Goal: Complete application form

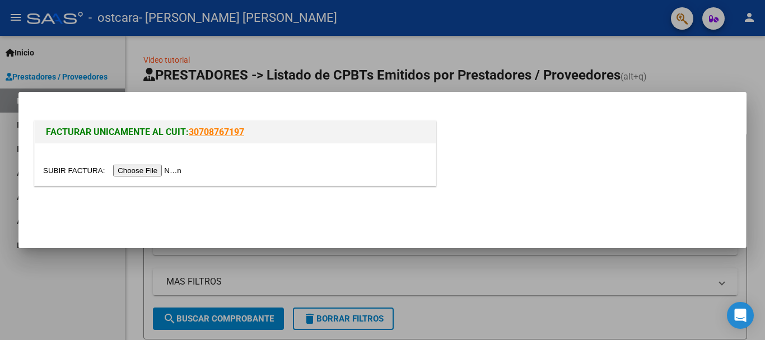
click at [133, 167] on input "file" at bounding box center [114, 171] width 142 height 12
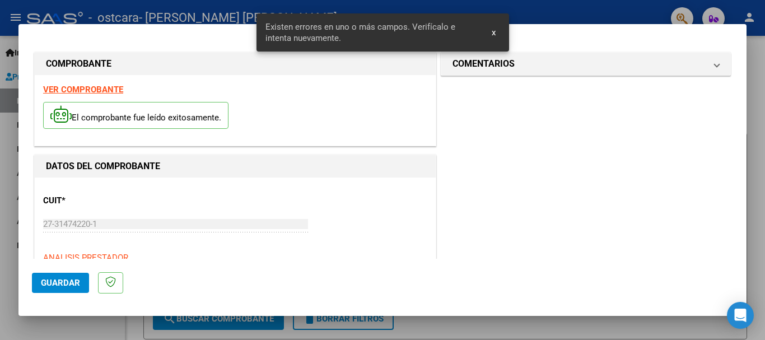
scroll to position [279, 0]
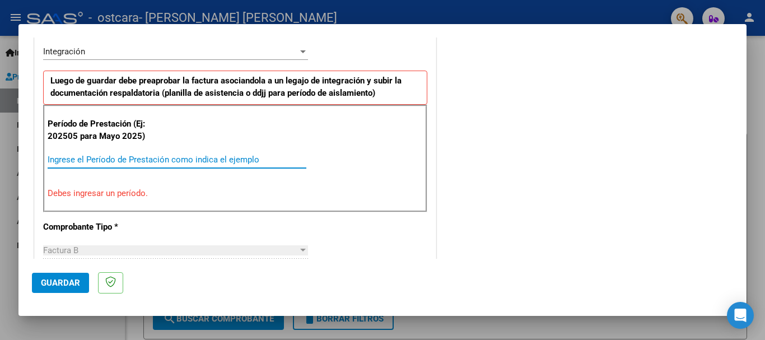
click at [111, 159] on input "Ingrese el Período de Prestación como indica el ejemplo" at bounding box center [177, 160] width 259 height 10
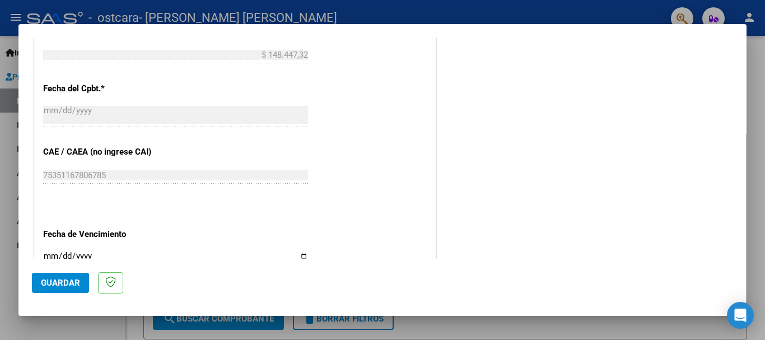
scroll to position [671, 0]
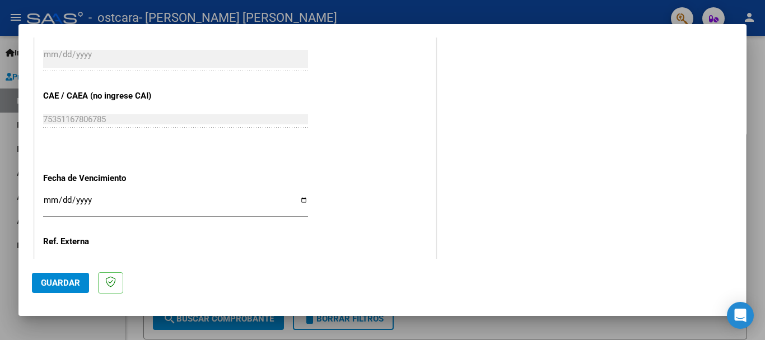
type input "202508"
click at [300, 201] on input "Ingresar la fecha" at bounding box center [175, 204] width 265 height 18
click at [299, 202] on input "[DATE]" at bounding box center [175, 204] width 265 height 18
type input "[DATE]"
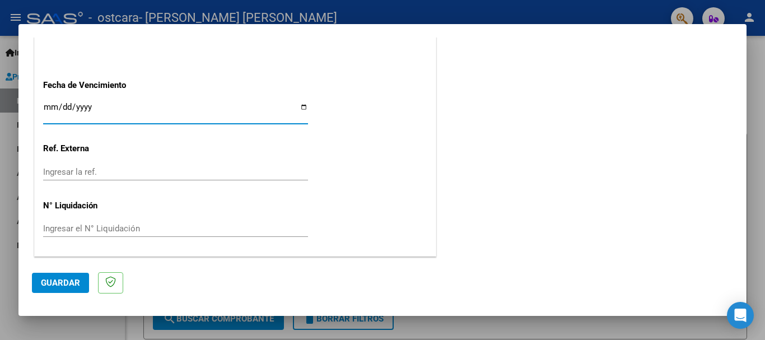
click at [74, 283] on span "Guardar" at bounding box center [60, 283] width 39 height 10
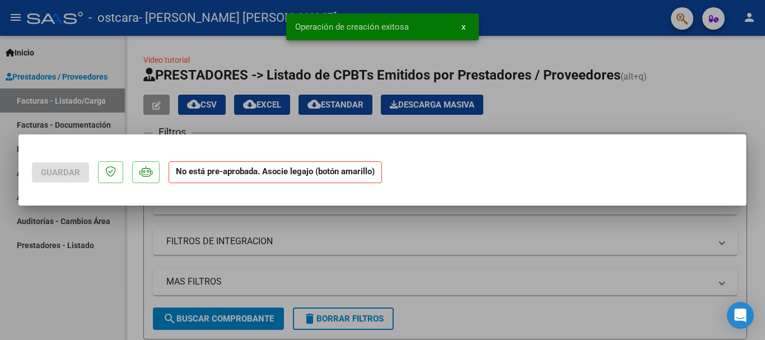
scroll to position [0, 0]
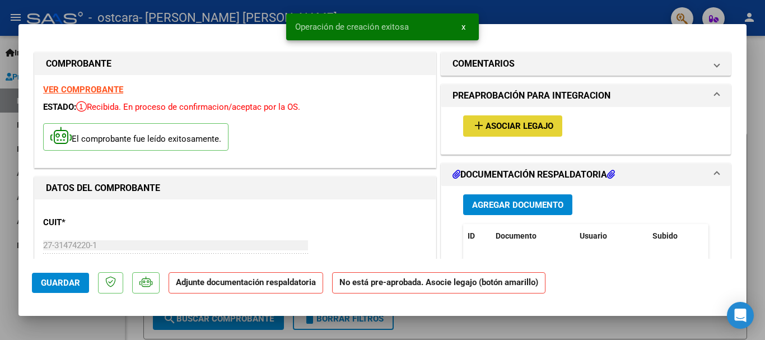
click at [517, 125] on span "Asociar Legajo" at bounding box center [519, 127] width 68 height 10
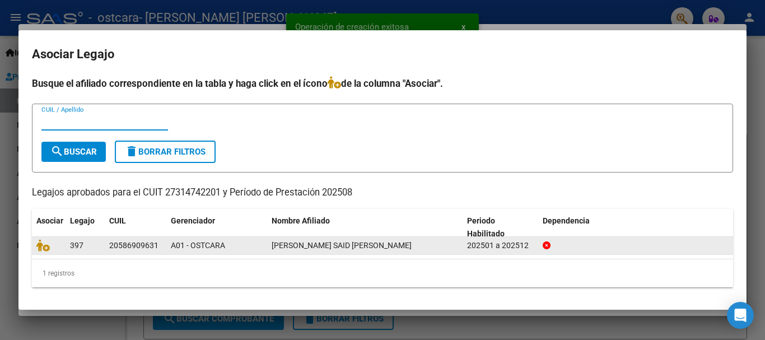
click at [143, 244] on div "20586909631" at bounding box center [133, 245] width 49 height 13
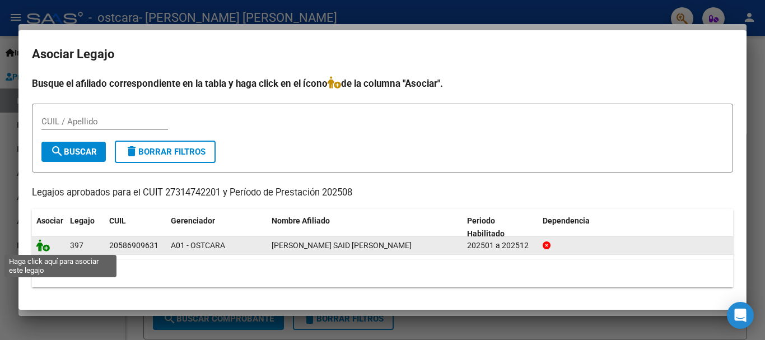
click at [44, 247] on icon at bounding box center [42, 245] width 13 height 12
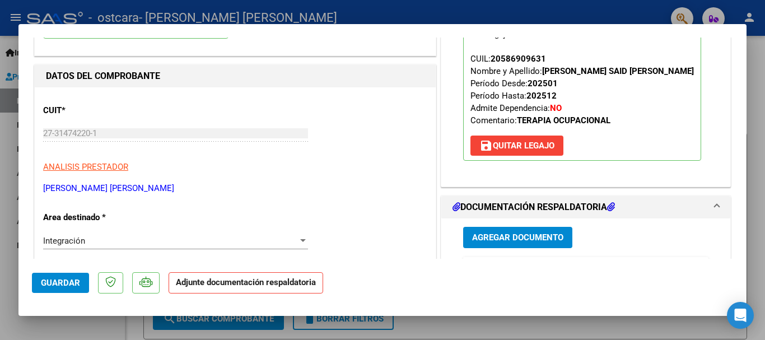
scroll to position [168, 0]
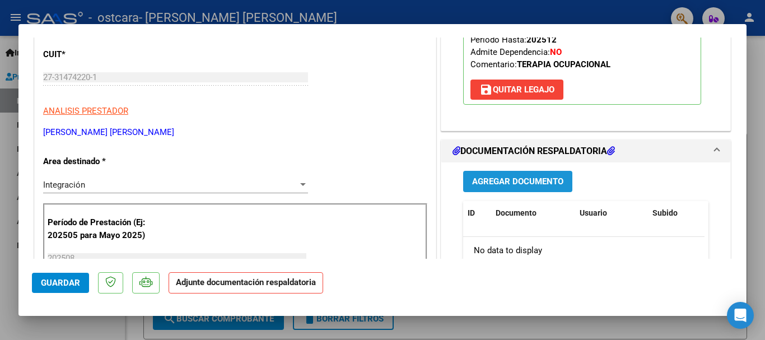
click at [520, 179] on span "Agregar Documento" at bounding box center [517, 182] width 91 height 10
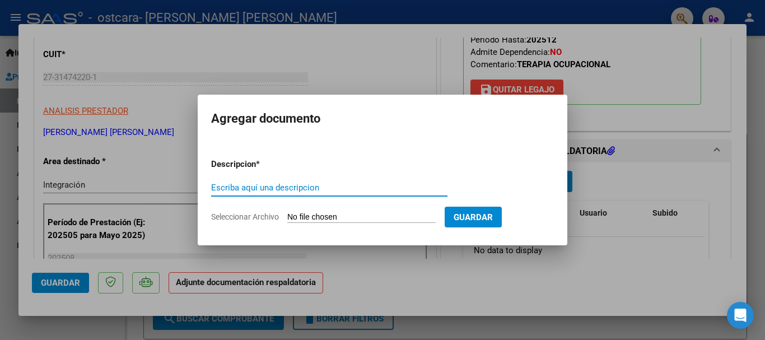
click at [293, 187] on input "Escriba aquí una descripcion" at bounding box center [329, 188] width 236 height 10
type input "PLANILLA ASISTENCIA"
click at [327, 213] on input "Seleccionar Archivo" at bounding box center [361, 217] width 148 height 11
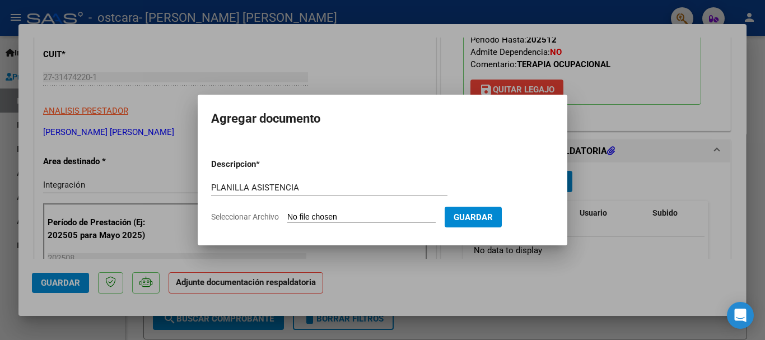
type input "C:\fakepath\PA SAID.pdf"
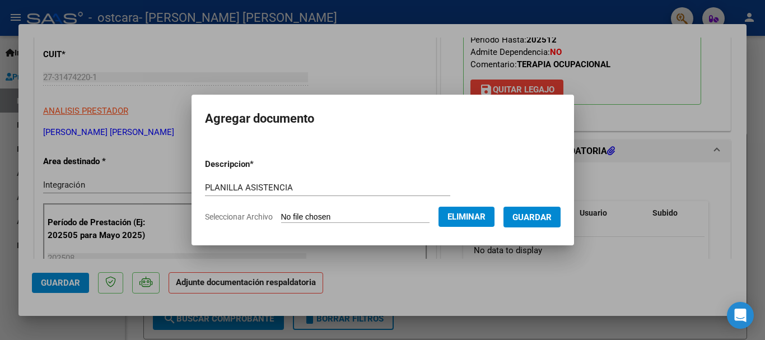
click at [532, 220] on span "Guardar" at bounding box center [531, 217] width 39 height 10
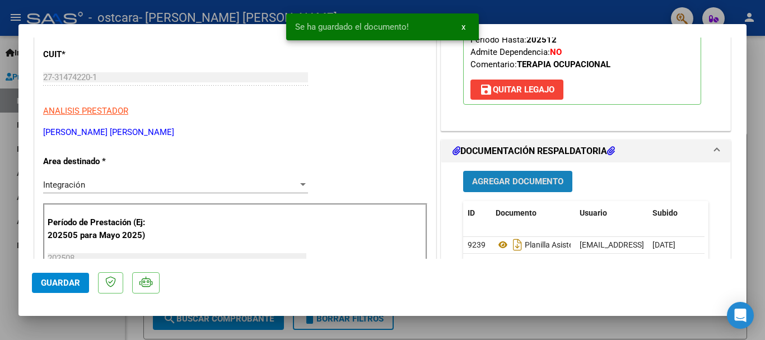
click at [517, 181] on span "Agregar Documento" at bounding box center [517, 182] width 91 height 10
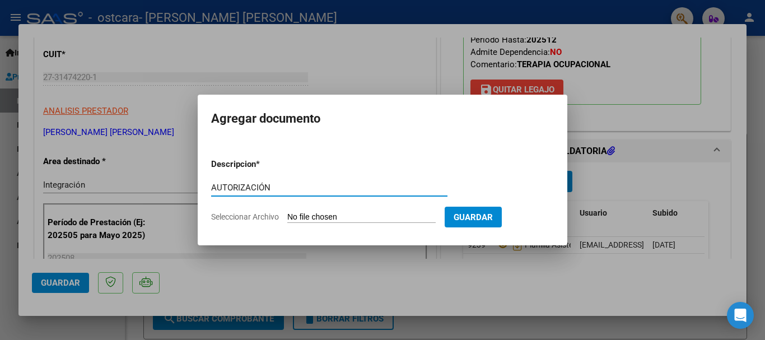
type input "AUTORIZACIÓN"
click at [346, 216] on input "Seleccionar Archivo" at bounding box center [361, 217] width 148 height 11
type input "C:\fakepath\AUTGARCIA TO (1).pdf"
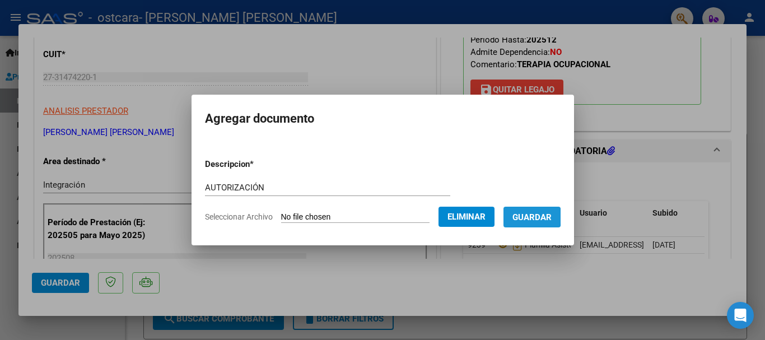
click at [532, 216] on span "Guardar" at bounding box center [531, 217] width 39 height 10
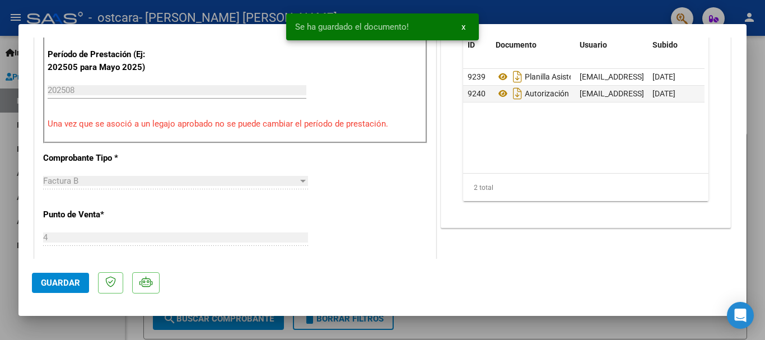
scroll to position [224, 0]
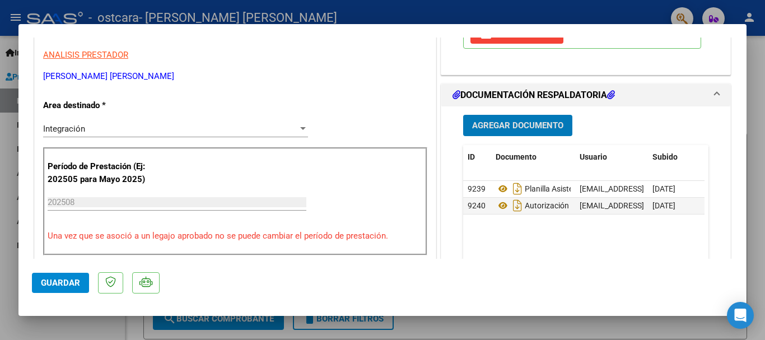
click at [53, 283] on span "Guardar" at bounding box center [60, 283] width 39 height 10
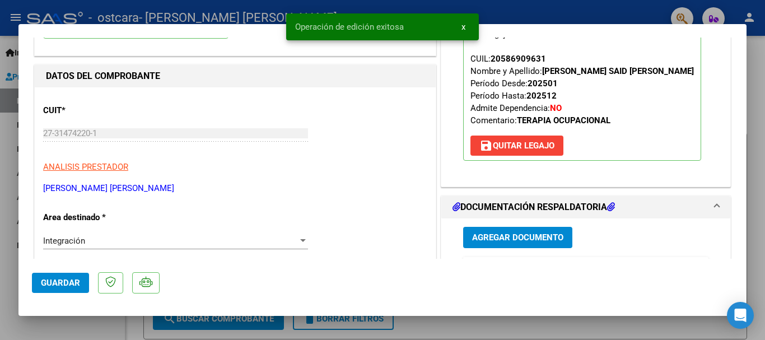
scroll to position [0, 0]
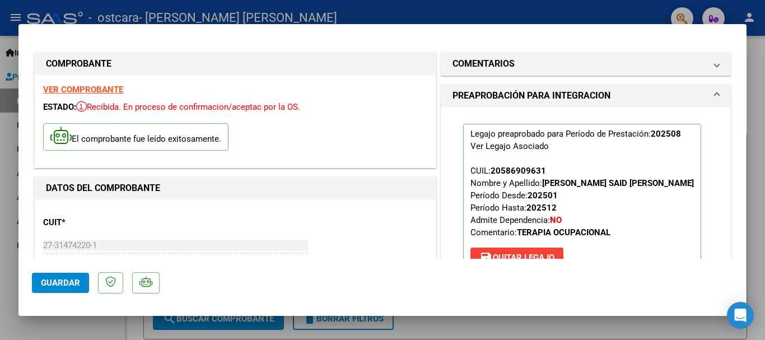
click at [497, 11] on div at bounding box center [382, 170] width 765 height 340
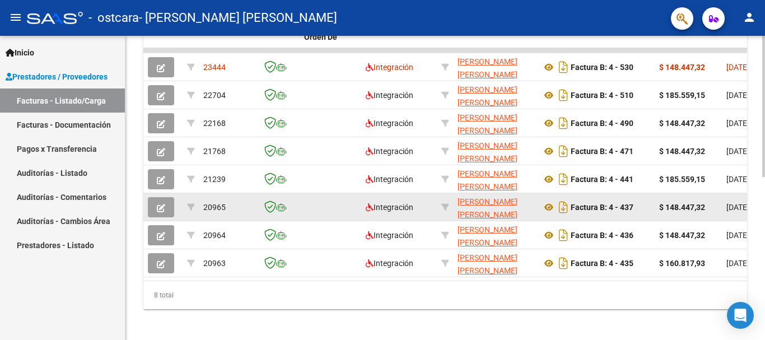
scroll to position [280, 0]
